Goal: Task Accomplishment & Management: Manage account settings

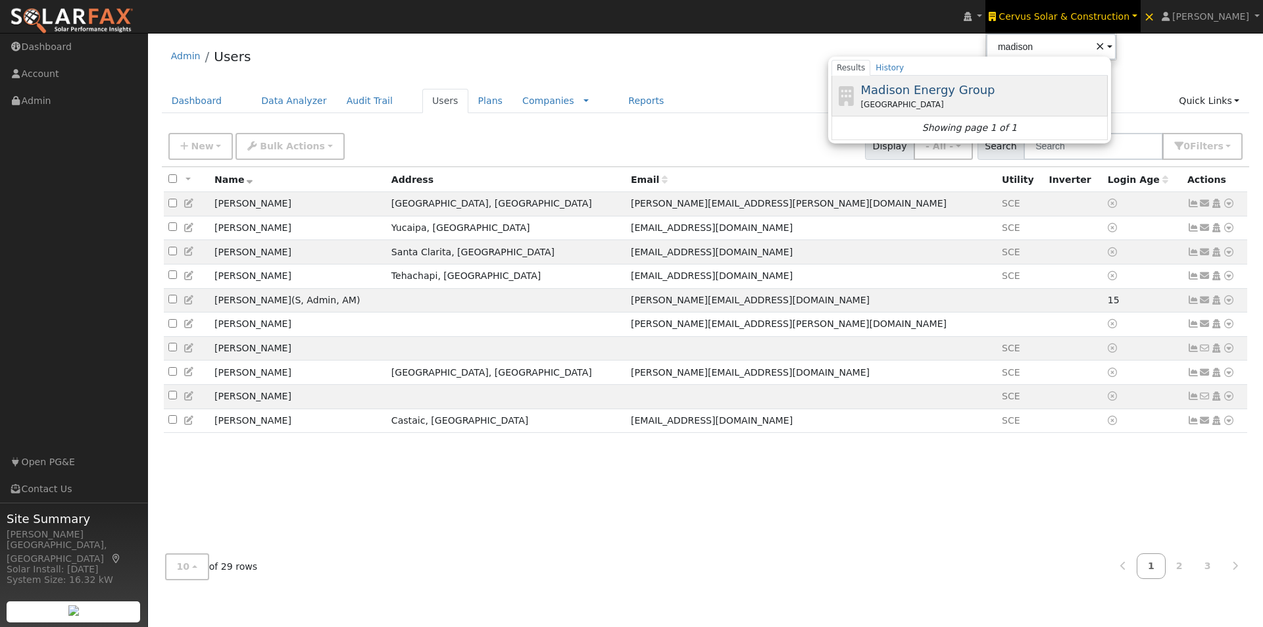
click at [966, 91] on span "Madison Energy Group" at bounding box center [928, 90] width 134 height 14
type input "Madison Energy Group"
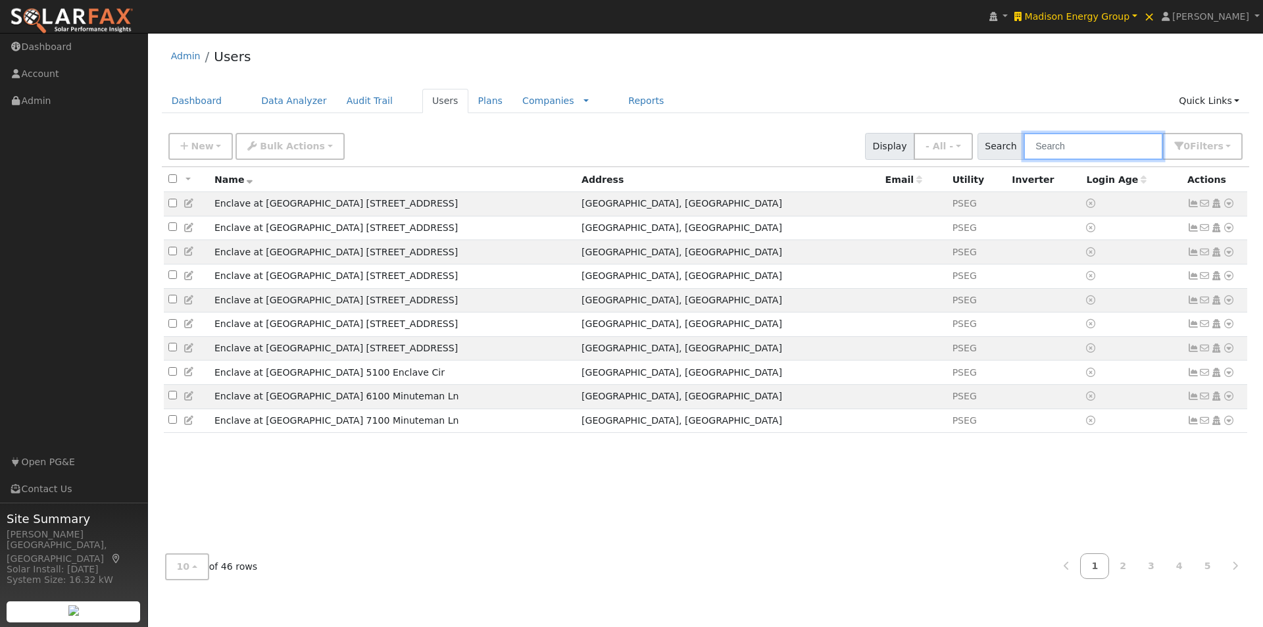
click at [1100, 145] on input "text" at bounding box center [1093, 146] width 139 height 27
type input "b"
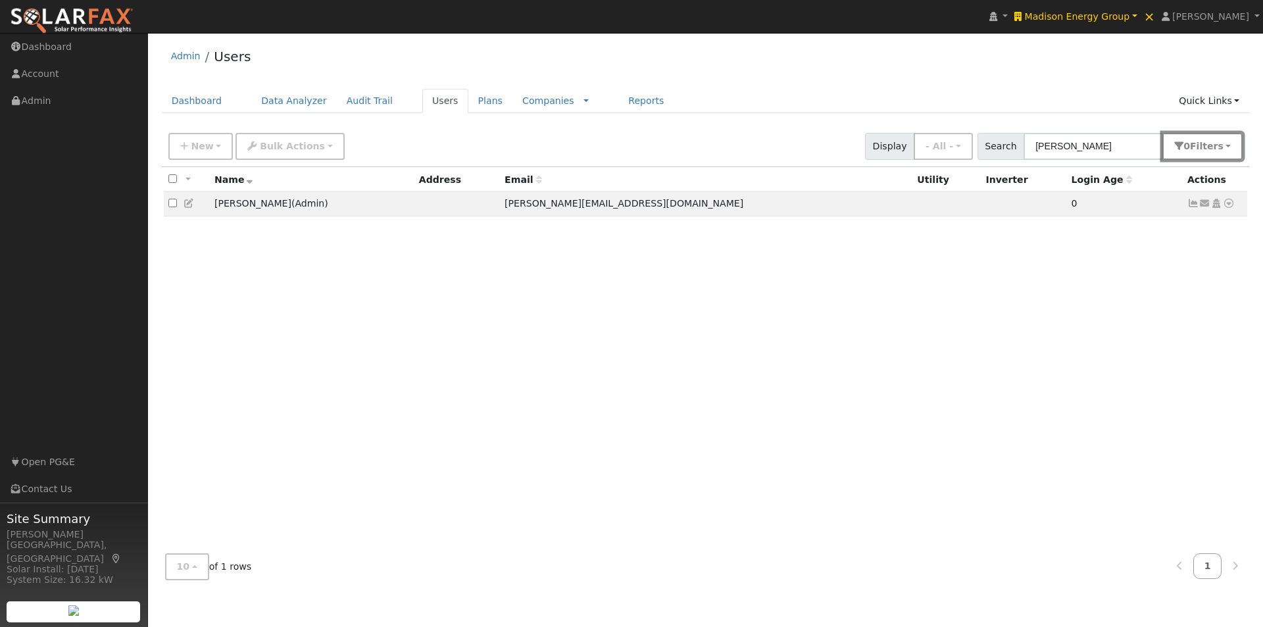
click at [1218, 143] on span "Filter s" at bounding box center [1207, 146] width 34 height 11
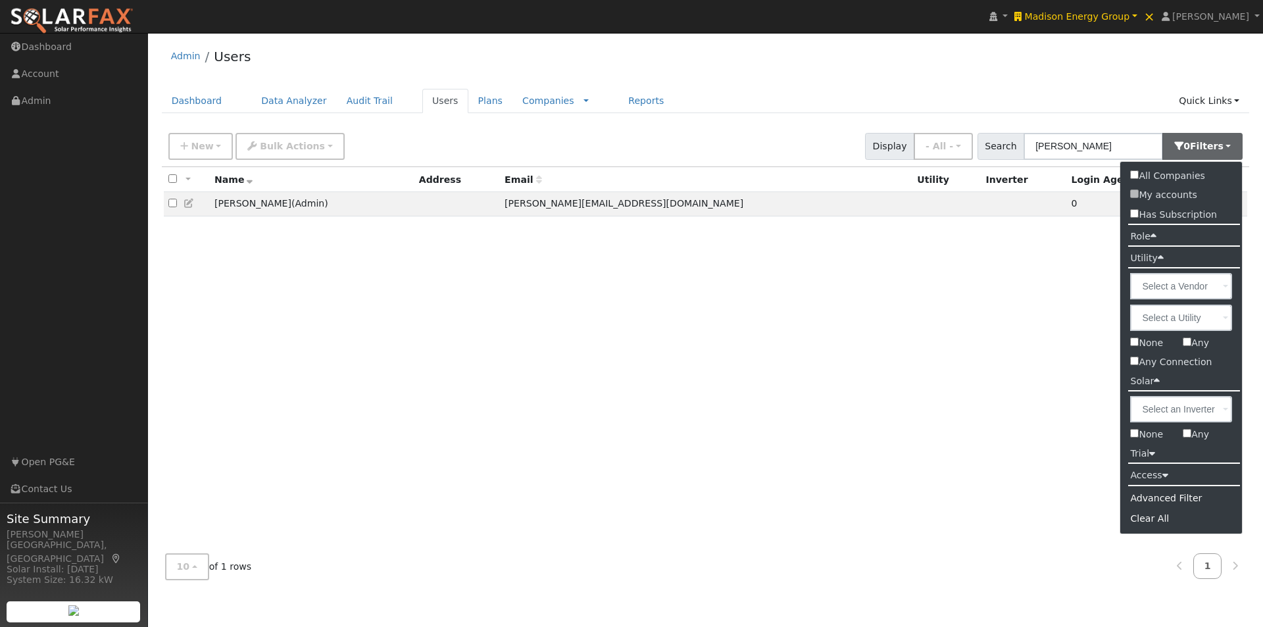
click at [1031, 295] on div "All None All on page None on page Name Address Email Utility Inverter Login Age…" at bounding box center [706, 355] width 1088 height 376
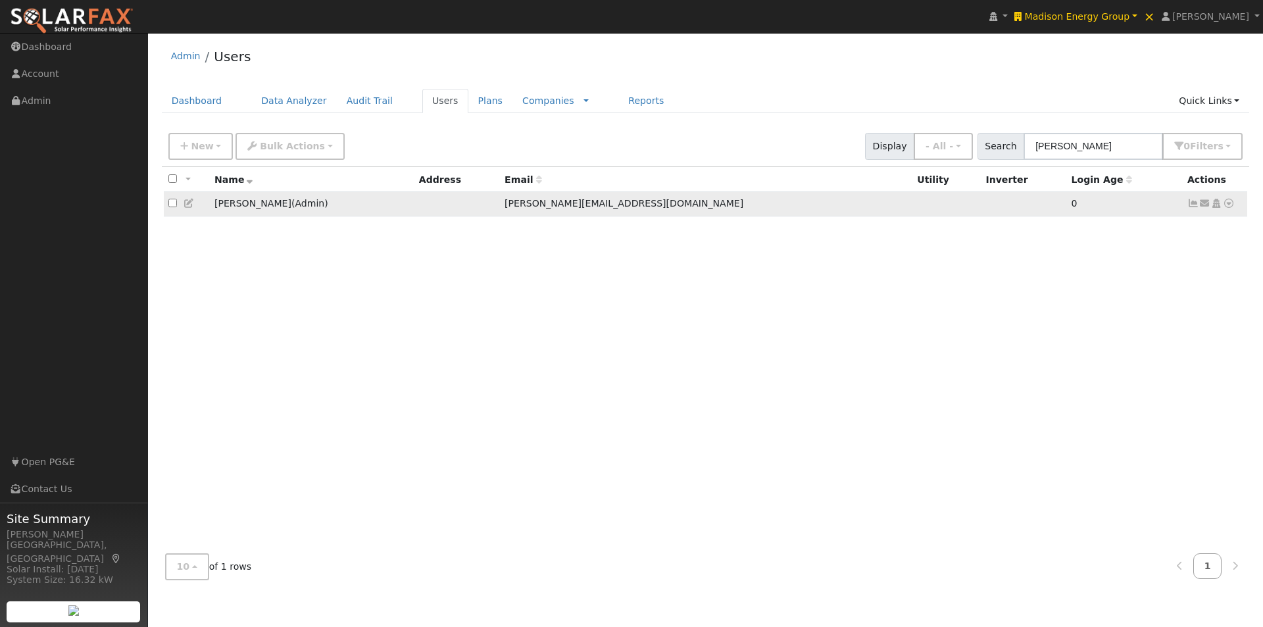
click at [1230, 205] on icon at bounding box center [1229, 203] width 12 height 9
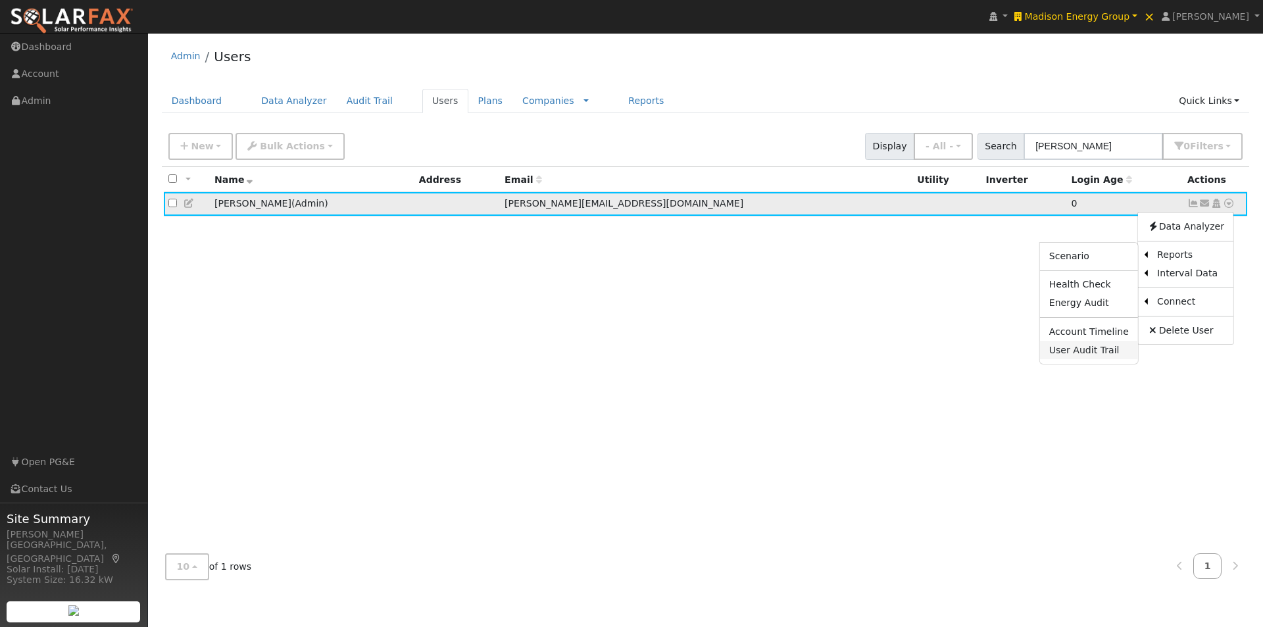
click at [1072, 347] on link "User Audit Trail" at bounding box center [1089, 350] width 98 height 18
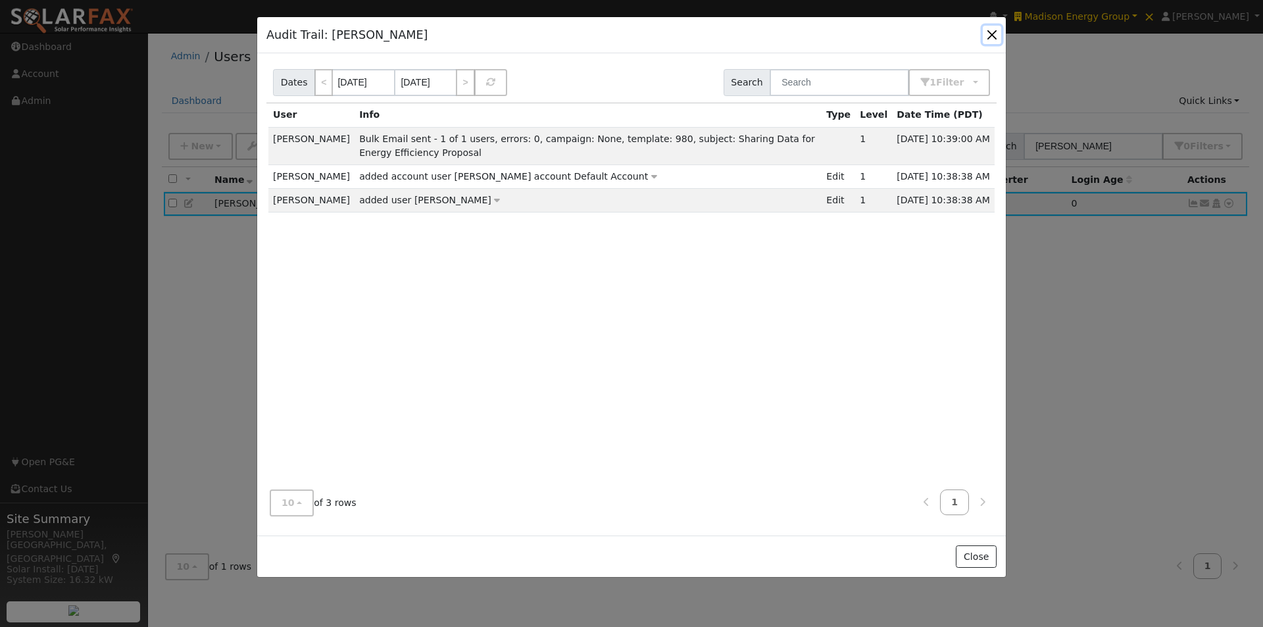
drag, startPoint x: 993, startPoint y: 35, endPoint x: 1074, endPoint y: 128, distance: 123.6
click at [993, 38] on button "button" at bounding box center [992, 35] width 18 height 18
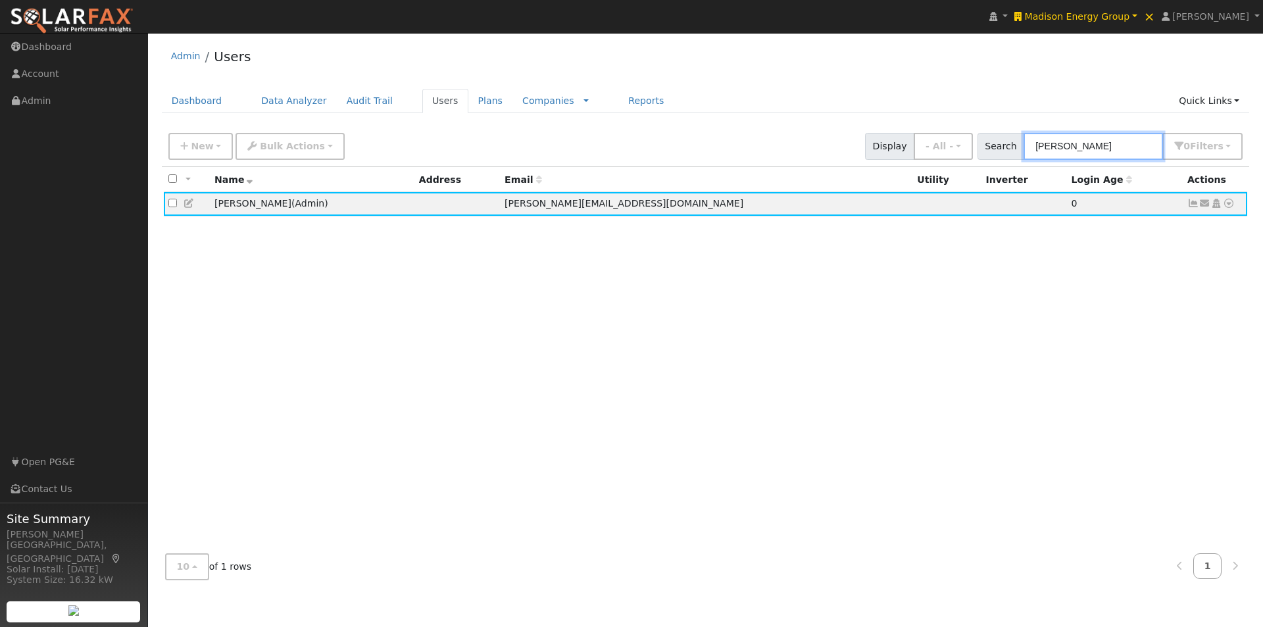
drag, startPoint x: 1085, startPoint y: 141, endPoint x: 915, endPoint y: 134, distance: 170.5
click at [915, 137] on div "New Add User Quick Add Quick Connect Quick Convert Lead Bulk Actions Send Email…" at bounding box center [706, 144] width 1080 height 32
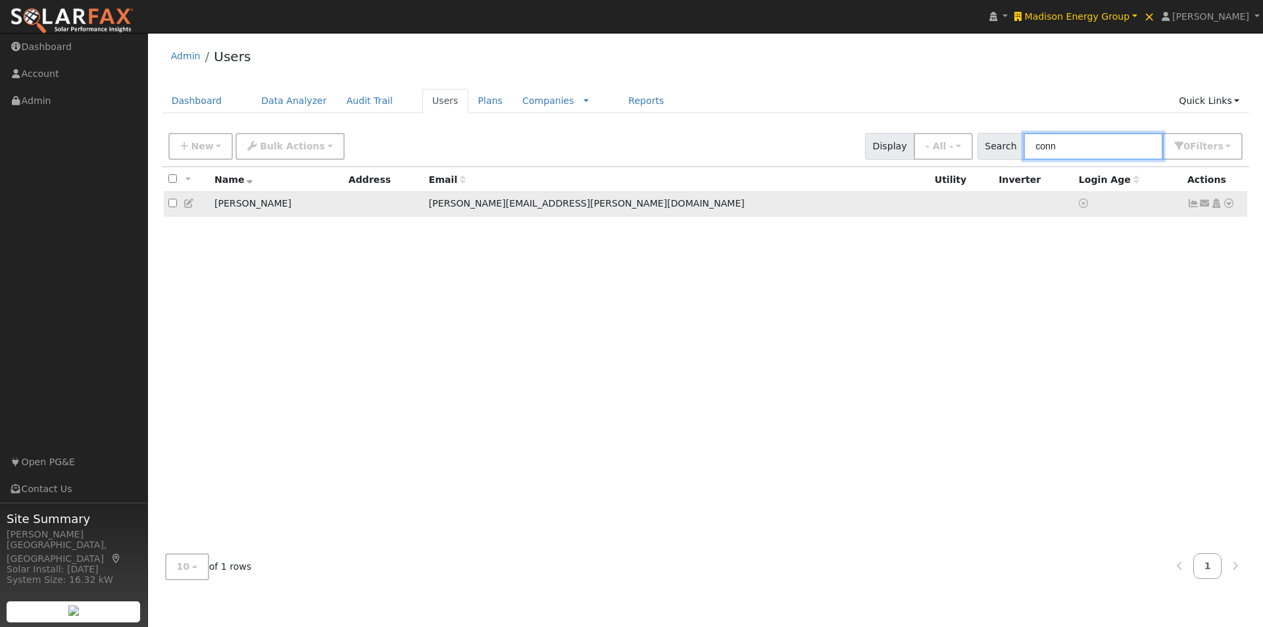
type input "conn"
click at [187, 205] on icon at bounding box center [190, 203] width 12 height 9
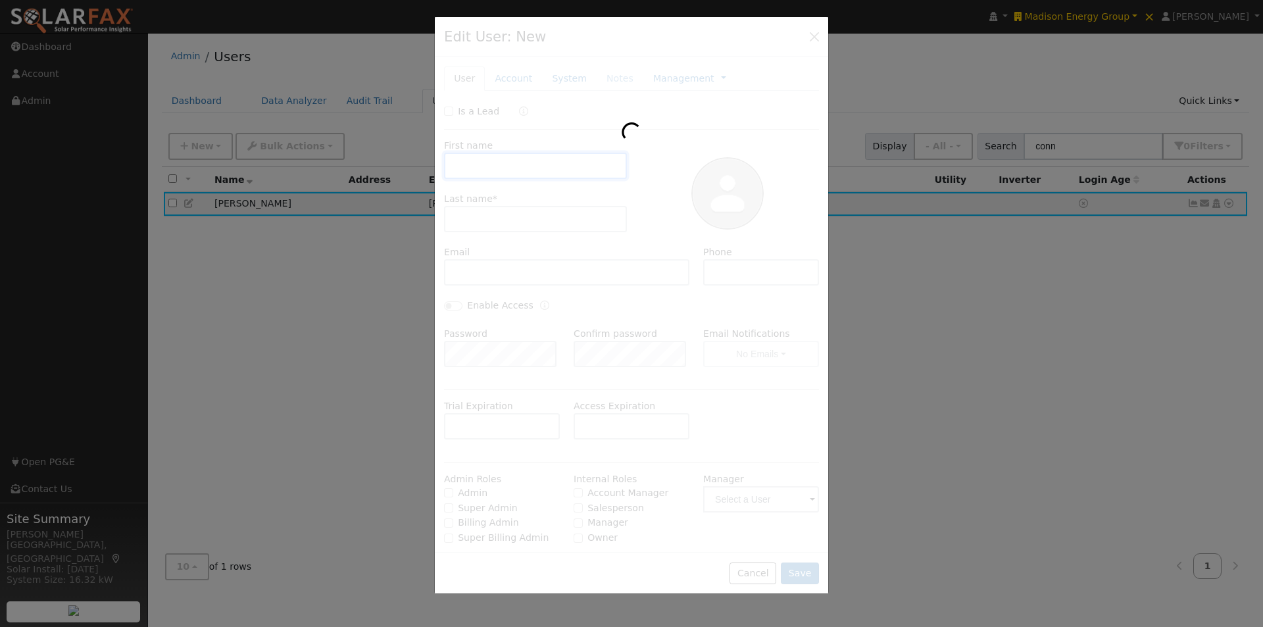
type input "[PERSON_NAME]"
type input "[PERSON_NAME][EMAIL_ADDRESS][PERSON_NAME][DOMAIN_NAME]"
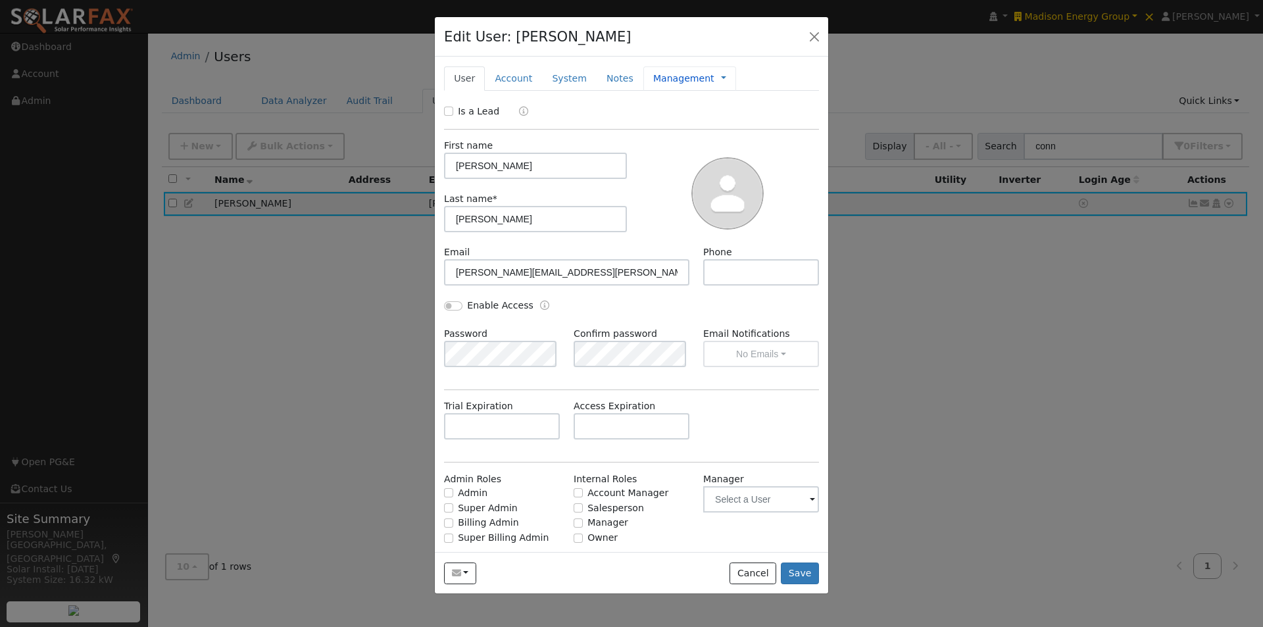
click at [677, 82] on link "Management" at bounding box center [683, 79] width 61 height 14
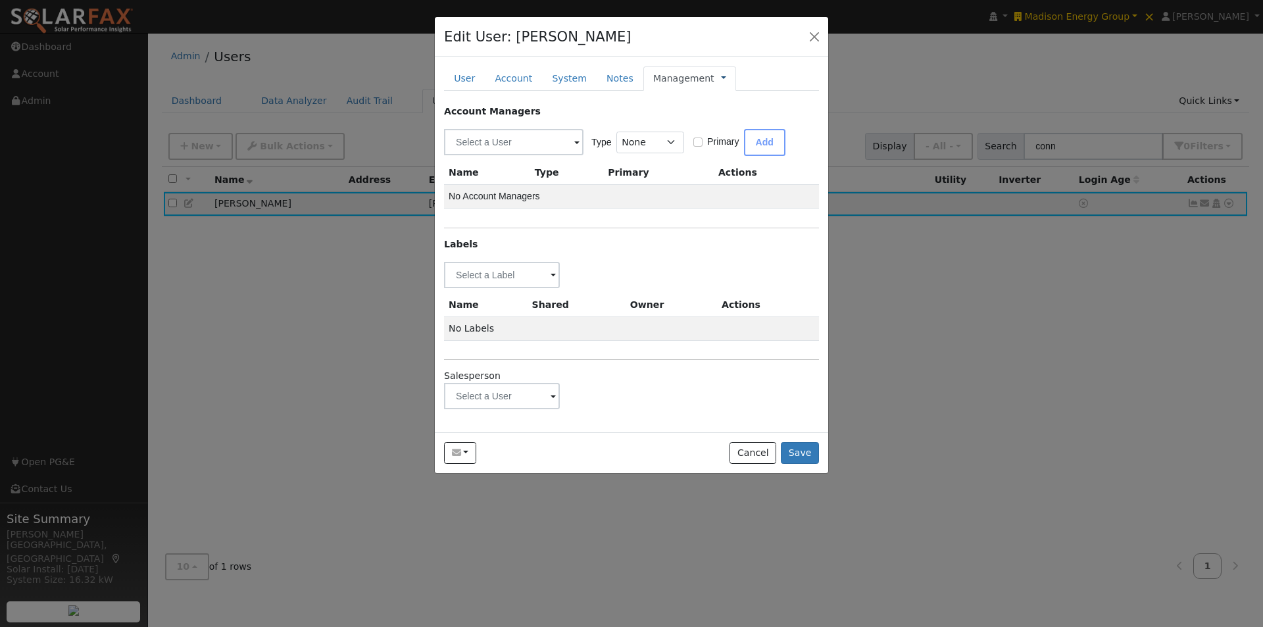
click at [721, 78] on link at bounding box center [723, 79] width 5 height 14
click at [724, 142] on link "Timeline" at bounding box center [767, 139] width 91 height 18
